Goal: Task Accomplishment & Management: Manage account settings

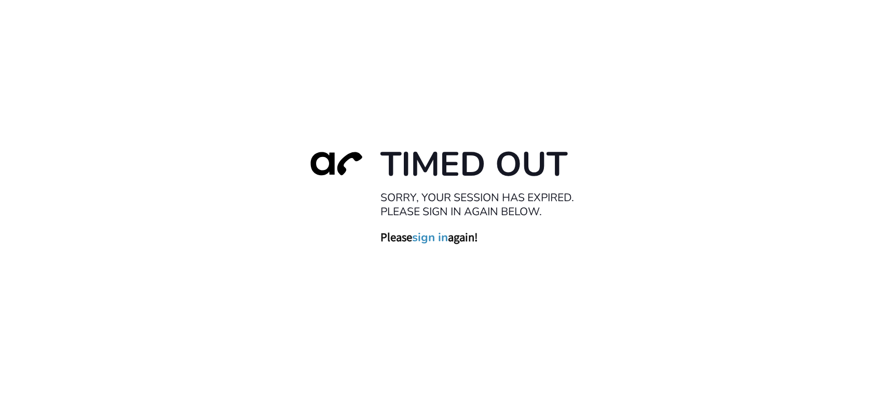
click at [438, 235] on link "sign in" at bounding box center [431, 237] width 36 height 15
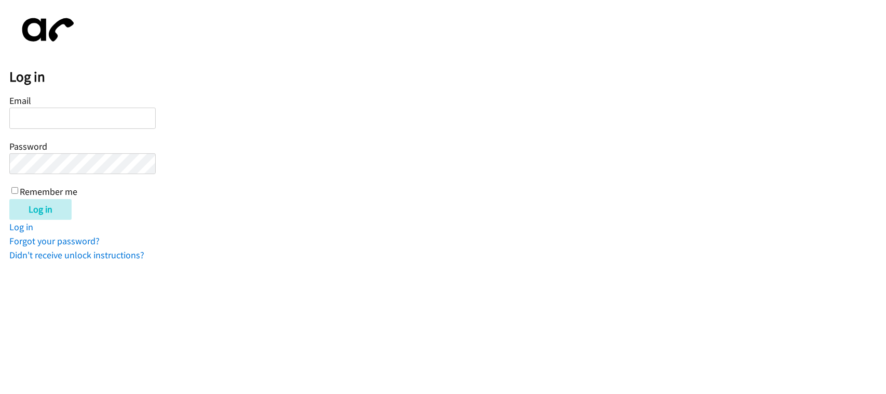
click at [88, 120] on input "Email" at bounding box center [82, 117] width 146 height 21
type input "[EMAIL_ADDRESS][DOMAIN_NAME]"
click at [9, 199] on input "Log in" at bounding box center [40, 209] width 62 height 21
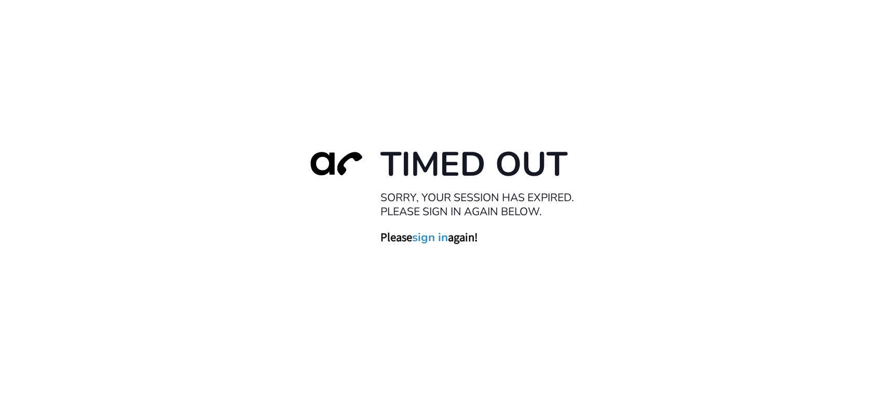
click at [424, 237] on link "sign in" at bounding box center [431, 237] width 36 height 15
